Goal: Navigation & Orientation: Find specific page/section

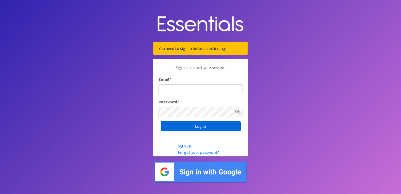
type input "[EMAIL_ADDRESS][DOMAIN_NAME]"
click at [223, 126] on input "Log in" at bounding box center [201, 126] width 80 height 10
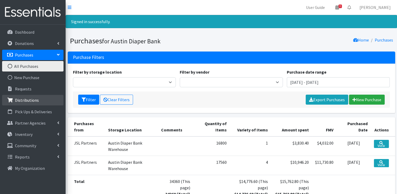
click at [24, 102] on p "Distributions" at bounding box center [27, 99] width 24 height 5
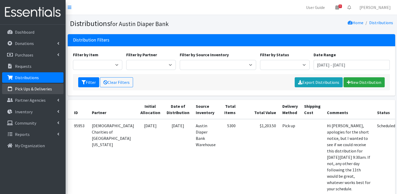
click at [28, 90] on p "Pick Ups & Deliveries" at bounding box center [33, 88] width 37 height 5
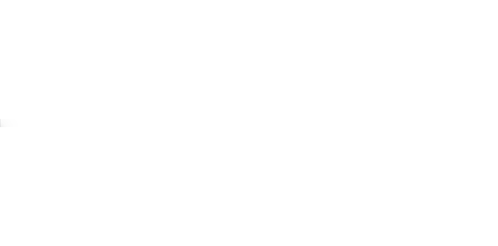
scroll to position [14, 0]
